Goal: Task Accomplishment & Management: Manage account settings

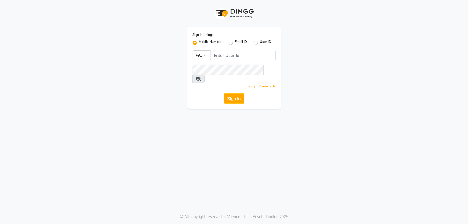
click at [260, 43] on label "User ID" at bounding box center [265, 42] width 11 height 6
click at [260, 43] on input "User ID" at bounding box center [261, 40] width 3 height 3
radio input "true"
radio input "false"
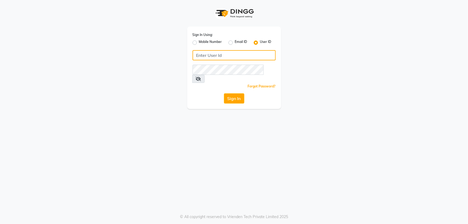
click at [218, 57] on input "Username" at bounding box center [233, 55] width 83 height 10
type input "ikigai"
click at [225, 93] on button "Sign In" at bounding box center [234, 98] width 20 height 10
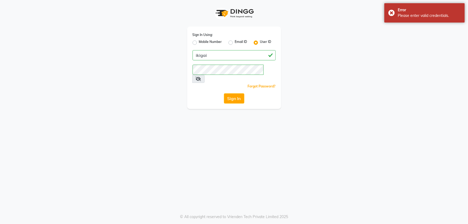
click at [201, 77] on icon at bounding box center [198, 79] width 5 height 4
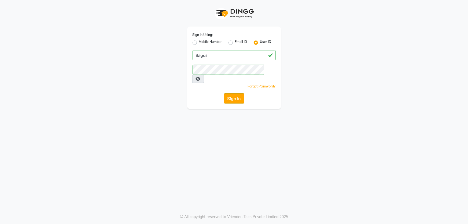
click at [233, 93] on button "Sign In" at bounding box center [234, 98] width 20 height 10
